Goal: Task Accomplishment & Management: Use online tool/utility

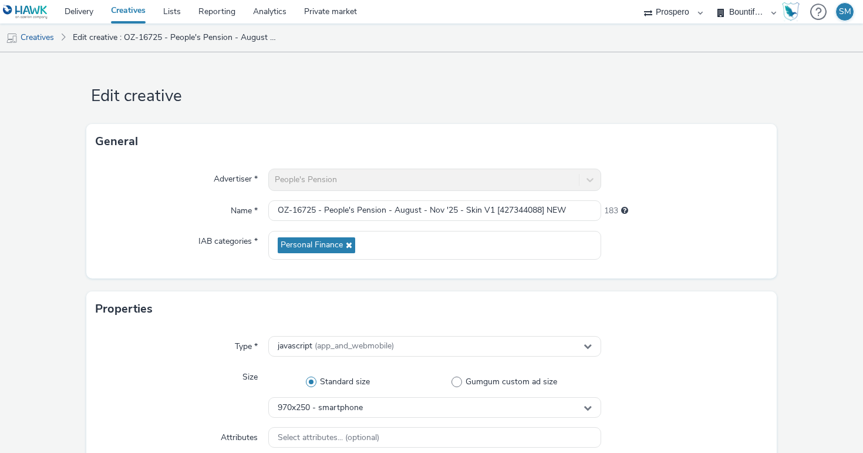
select select "47c37c18-910e-43a3-bb91-a2beb2847406"
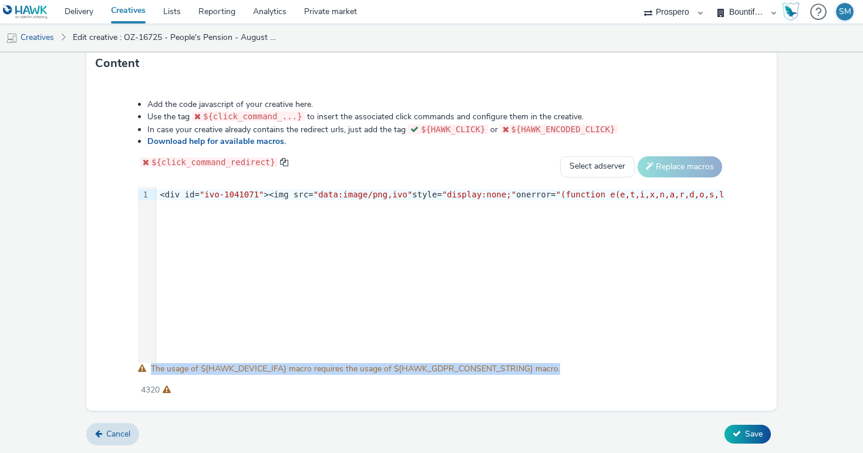
drag, startPoint x: 564, startPoint y: 370, endPoint x: 152, endPoint y: 369, distance: 411.7
click at [152, 369] on div "Add the code javascript of your creative here. Use the tag ${click_command_...}…" at bounding box center [432, 240] width 672 height 301
click at [152, 369] on span "The usage of ${HAWK_DEVICE_IFA} macro requires the usage of ${HAWK_GDPR_CONSENT…" at bounding box center [355, 368] width 409 height 11
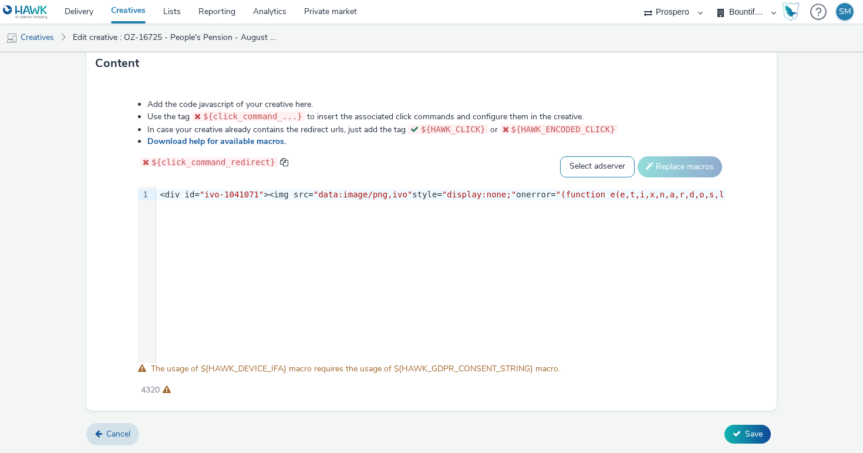
click at [582, 160] on select "Select adserver Sizmek DCM Adform Sting" at bounding box center [597, 166] width 75 height 21
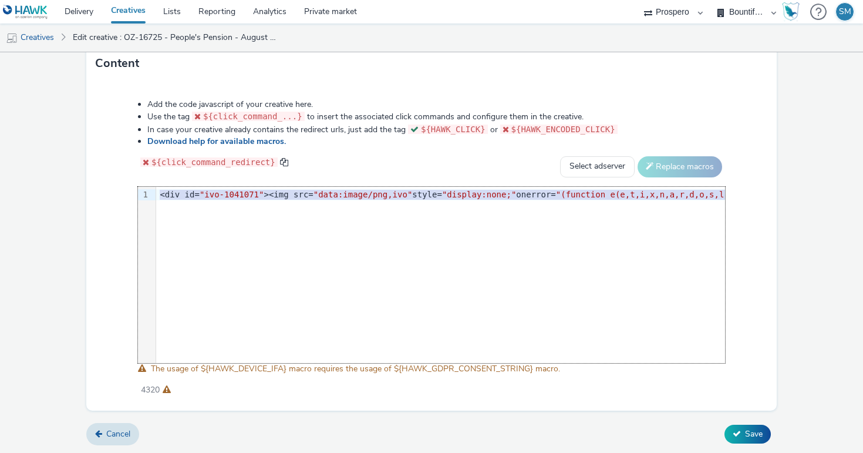
drag, startPoint x: 161, startPoint y: 196, endPoint x: 166, endPoint y: 222, distance: 26.4
click at [166, 223] on div "9 1 › <div id= "ivo-1041071" ><img src= "data:image/png,ivo" style= "display:no…" at bounding box center [431, 275] width 587 height 176
click at [166, 222] on div "9 1 › <div id= "ivo-1041071" ><img src= "data:image/png,ivo" style= "display:no…" at bounding box center [431, 275] width 587 height 176
drag, startPoint x: 160, startPoint y: 193, endPoint x: 175, endPoint y: 228, distance: 37.6
click at [175, 228] on div "9 1 › <div id= "ivo-1041071" ><img src= "data:image/png,ivo" style= "display:no…" at bounding box center [431, 275] width 587 height 176
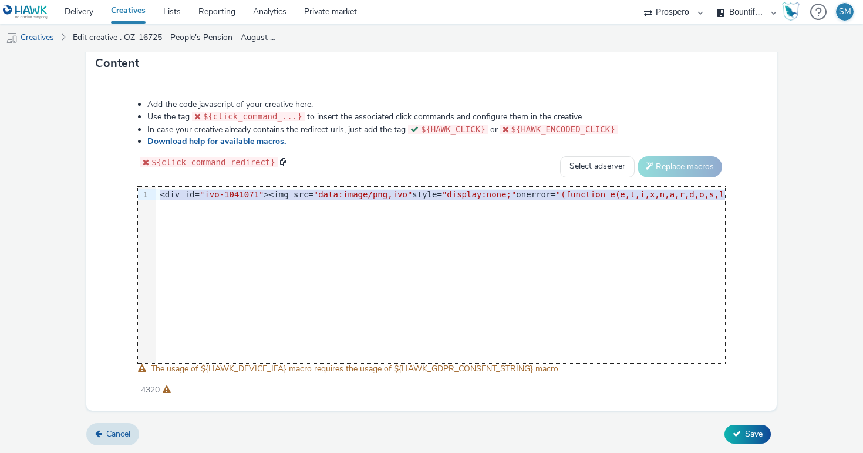
click at [175, 228] on div "9 1 › <div id= "ivo-1041071" ><img src= "data:image/png,ivo" style= "display:no…" at bounding box center [431, 275] width 587 height 176
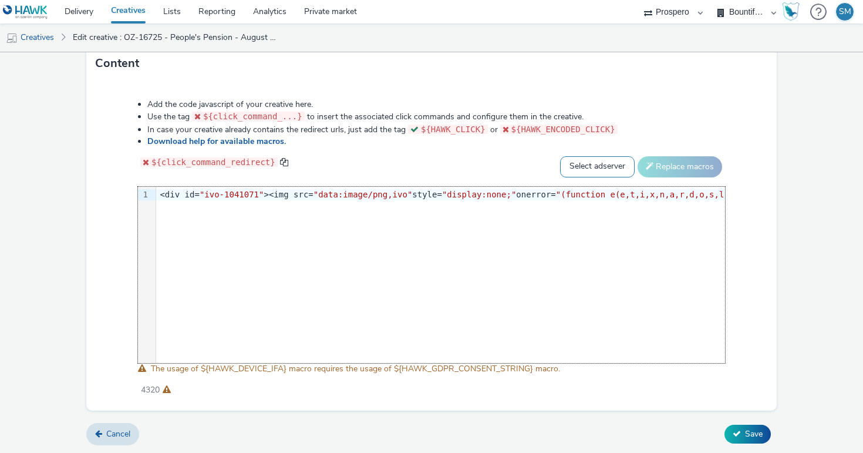
click at [578, 173] on select "Select adserver Sizmek DCM Adform Sting" at bounding box center [597, 166] width 75 height 21
select select "dcm"
click at [560, 156] on select "Select adserver Sizmek DCM Adform Sting" at bounding box center [597, 166] width 75 height 21
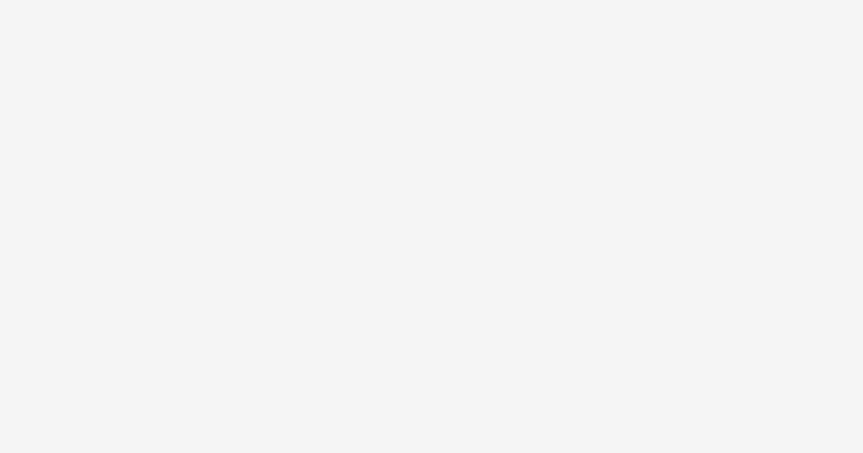
select select "47c37c18-910e-43a3-bb91-a2beb2847406"
select select "b1b940d3-d05b-48b5-821e-f328c33b988b"
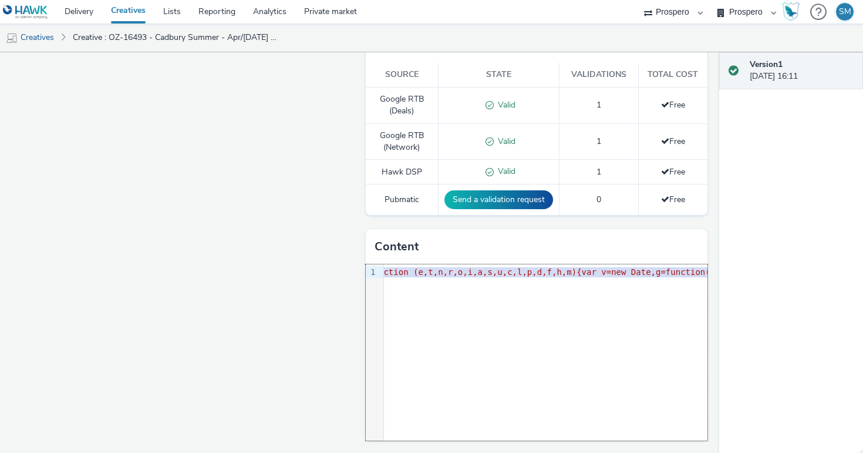
scroll to position [0, 500]
drag, startPoint x: 386, startPoint y: 272, endPoint x: 737, endPoint y: 343, distance: 357.2
click at [737, 343] on div "Enabled Version 1 - Created on 15 April 2025 OZ-16493 - Cadbury Summer - Apr/Au…" at bounding box center [431, 252] width 863 height 401
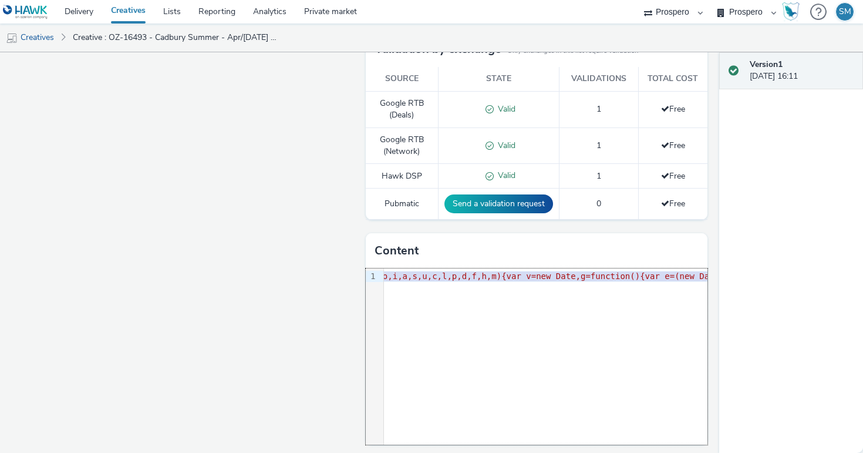
scroll to position [271, 0]
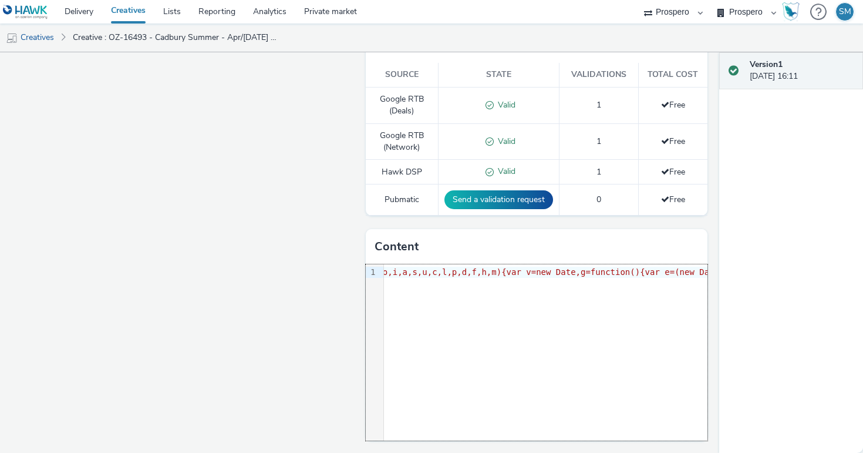
click at [456, 280] on div "9 1 › <div id= "ivo-1032378" ><img src= "data:image/png,ivo" style= "display:no…" at bounding box center [537, 352] width 342 height 176
drag, startPoint x: 386, startPoint y: 269, endPoint x: 407, endPoint y: 297, distance: 34.4
click at [407, 297] on div "9 1 › <div id= "ivo-1032378" ><img src= "data:image/png,ivo" style= "display:no…" at bounding box center [537, 352] width 342 height 176
copy div "<div id= "ivo-1032378" ><img src= "data:image/png,ivo" style= "display:none;" o…"
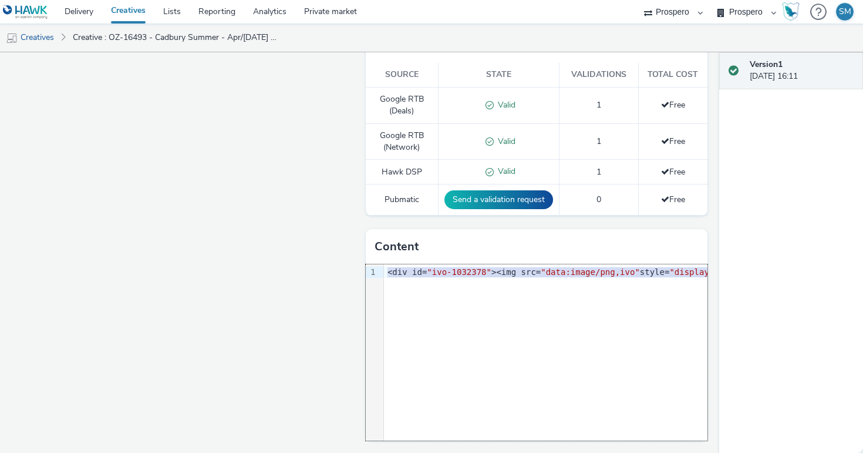
click at [465, 280] on div "9 1 › <div id= "ivo-1032378" ><img src= "data:image/png,ivo" style= "display:no…" at bounding box center [537, 352] width 342 height 176
drag, startPoint x: 386, startPoint y: 270, endPoint x: 396, endPoint y: 304, distance: 35.3
click at [396, 304] on div "9 1 › <div id= "ivo-1032378" ><img src= "data:image/png,ivo" style= "display:no…" at bounding box center [537, 352] width 342 height 176
copy div "<div id= "ivo-1032378" ><img src= "data:image/png,ivo" style= "display:none;" o…"
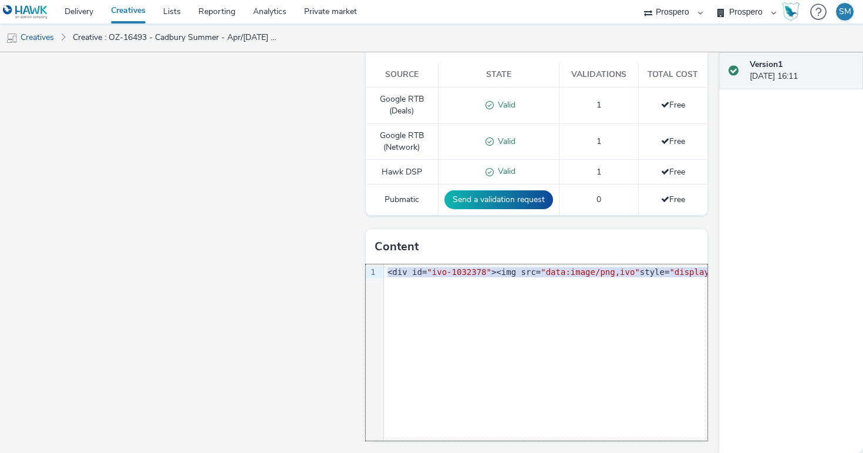
click at [124, 17] on link "Creatives" at bounding box center [128, 11] width 52 height 23
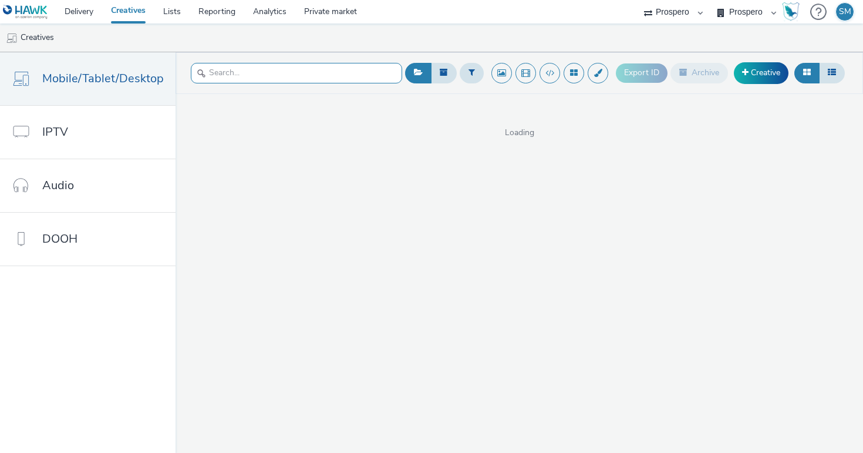
click at [248, 69] on input "text" at bounding box center [296, 73] width 211 height 21
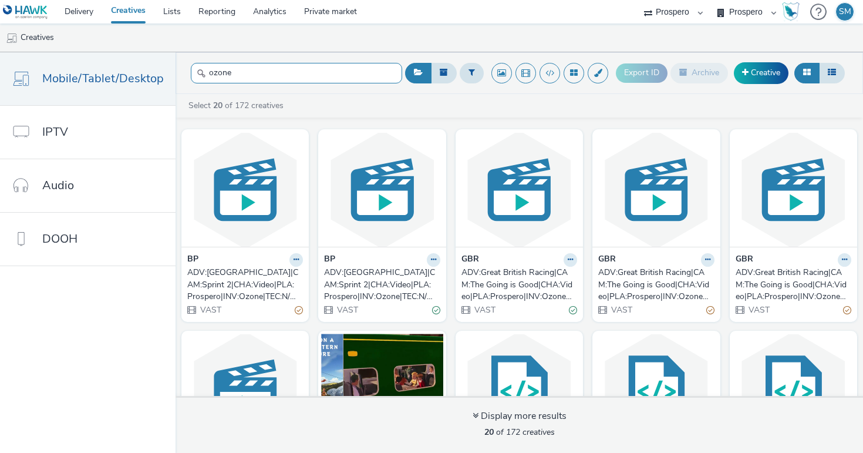
click at [244, 70] on input "ozone" at bounding box center [296, 73] width 211 height 21
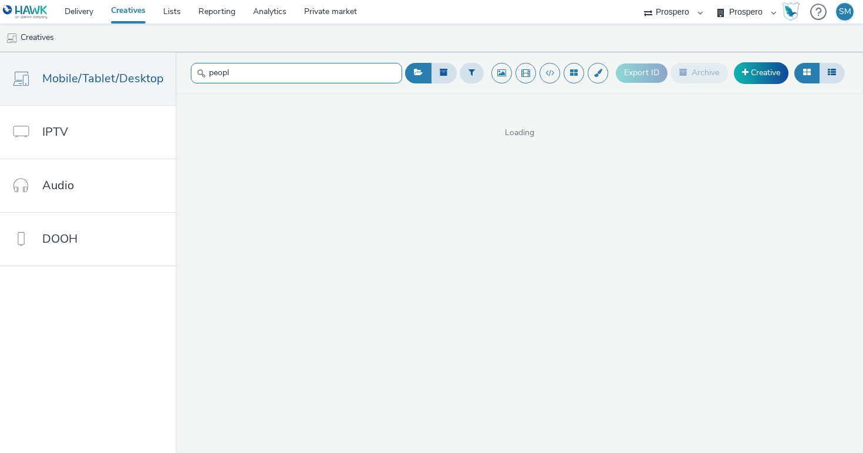
type input "peopl"
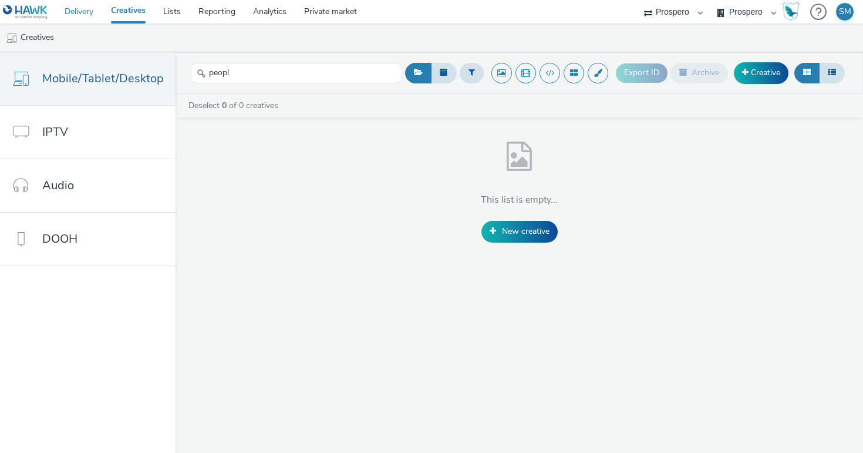
click at [74, 17] on link "Delivery" at bounding box center [79, 11] width 46 height 23
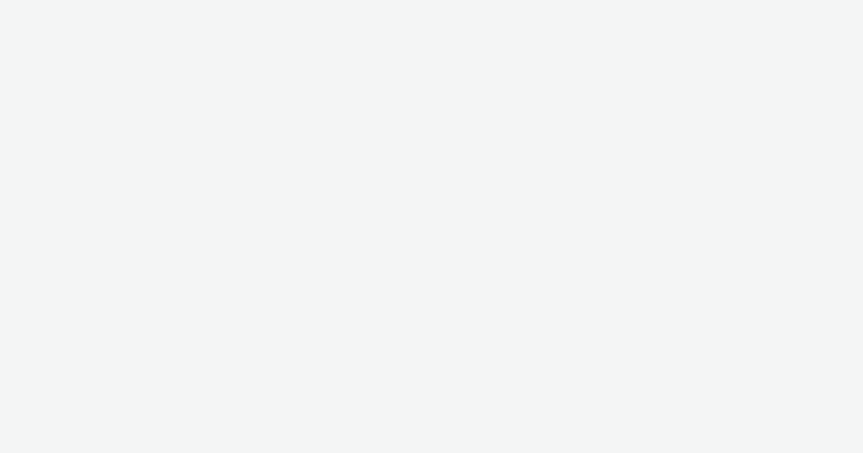
select select "47c37c18-910e-43a3-bb91-a2beb2847406"
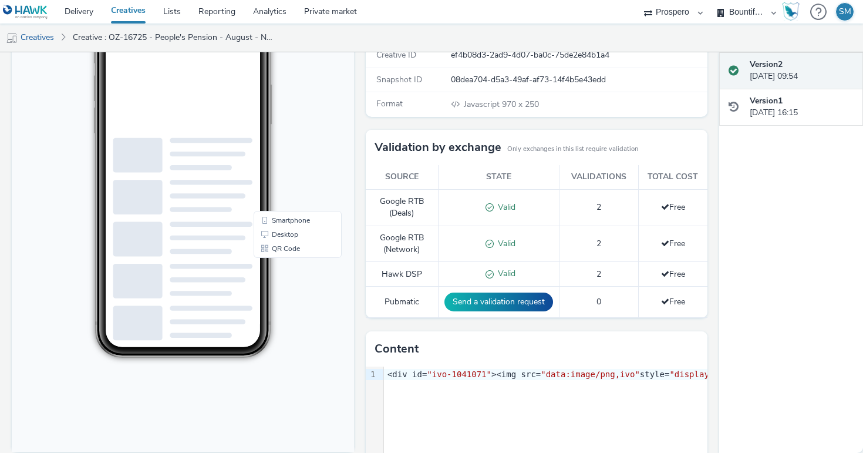
scroll to position [271, 0]
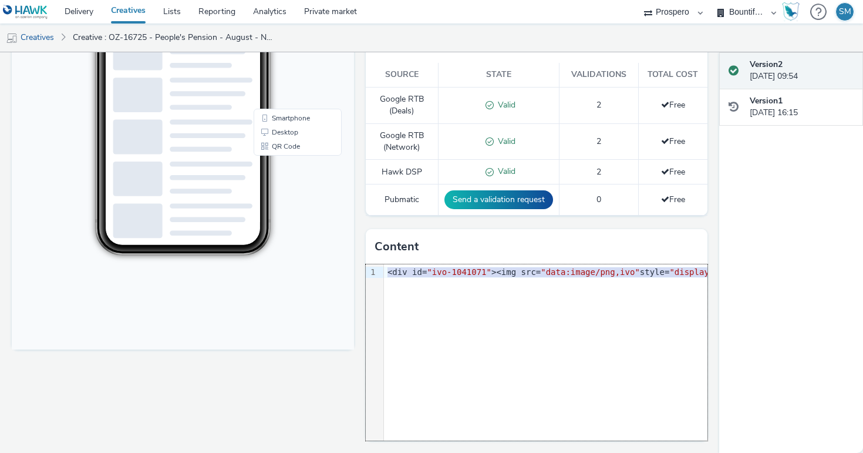
drag, startPoint x: 385, startPoint y: 274, endPoint x: 392, endPoint y: 292, distance: 19.9
click at [392, 292] on div "9 1 › <div id= "ivo-1041071" ><img src= "data:image/png,ivo" style= "display:no…" at bounding box center [537, 352] width 342 height 176
copy div "<div id= "ivo-1041071" ><img src= "data:image/png,ivo" style= "display:none;" o…"
click at [90, 17] on link "Delivery" at bounding box center [79, 11] width 46 height 23
